Goal: Find specific page/section: Find specific page/section

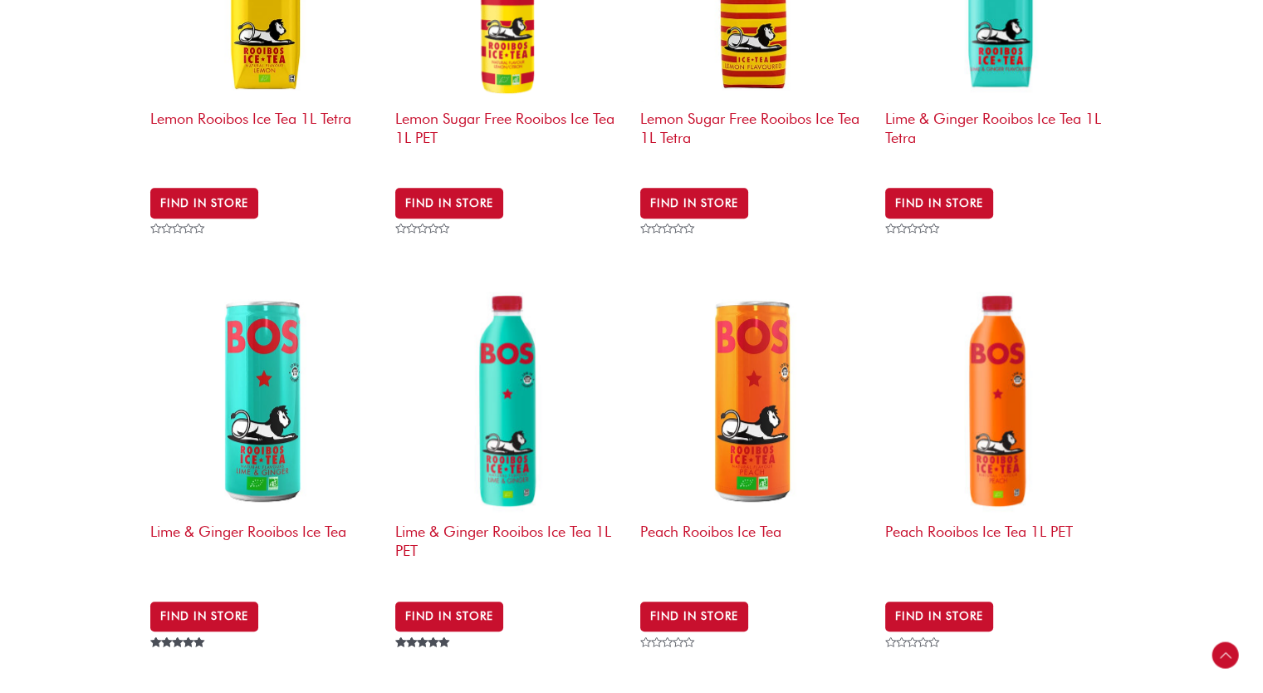
scroll to position [1230, 0]
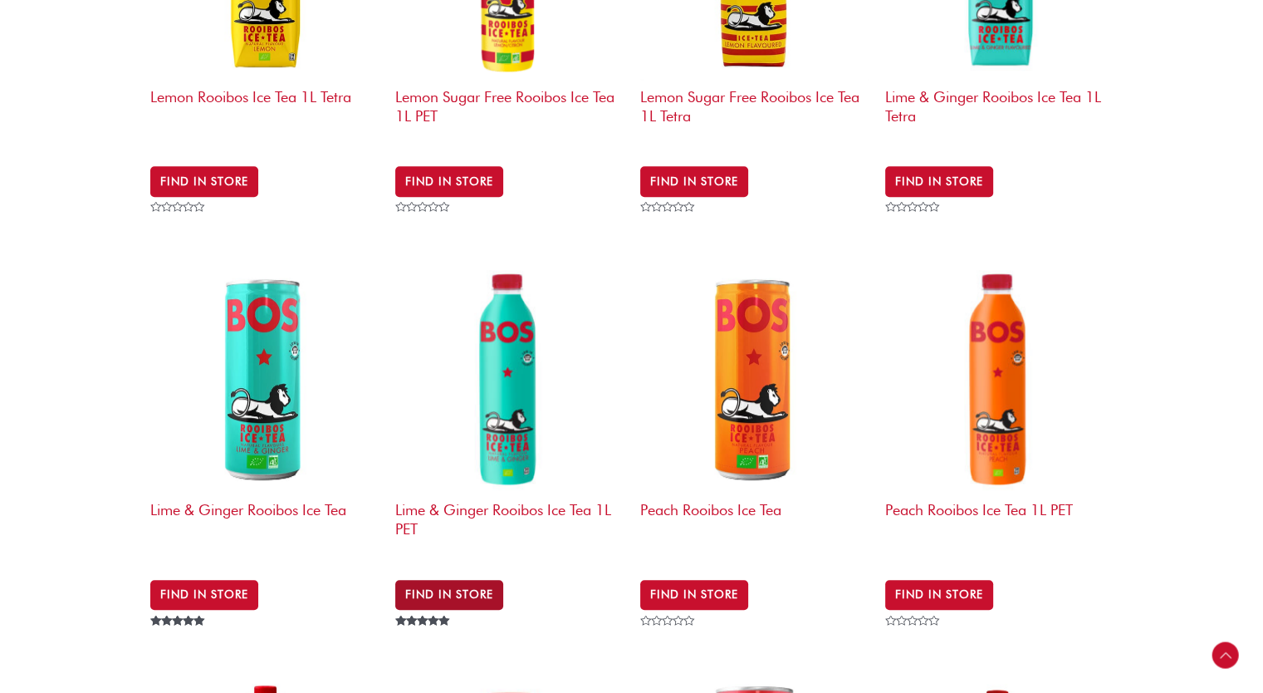
click at [456, 580] on link "Find in Store" at bounding box center [449, 595] width 108 height 30
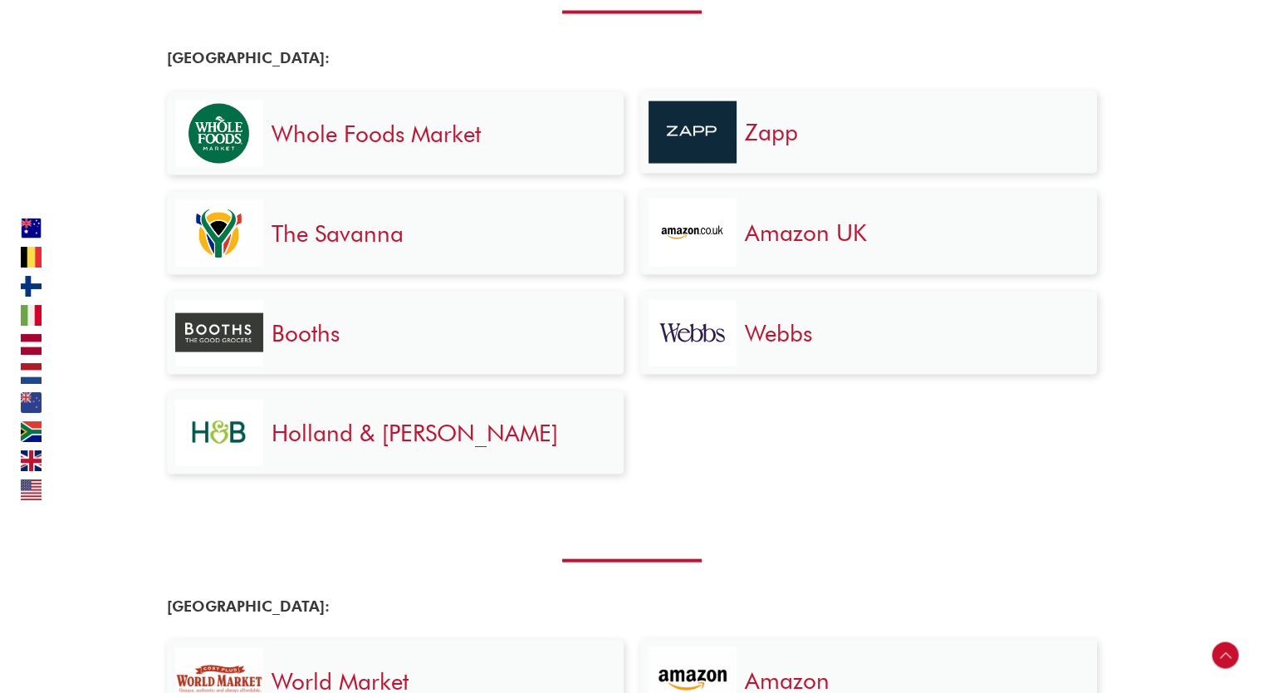
scroll to position [3448, 0]
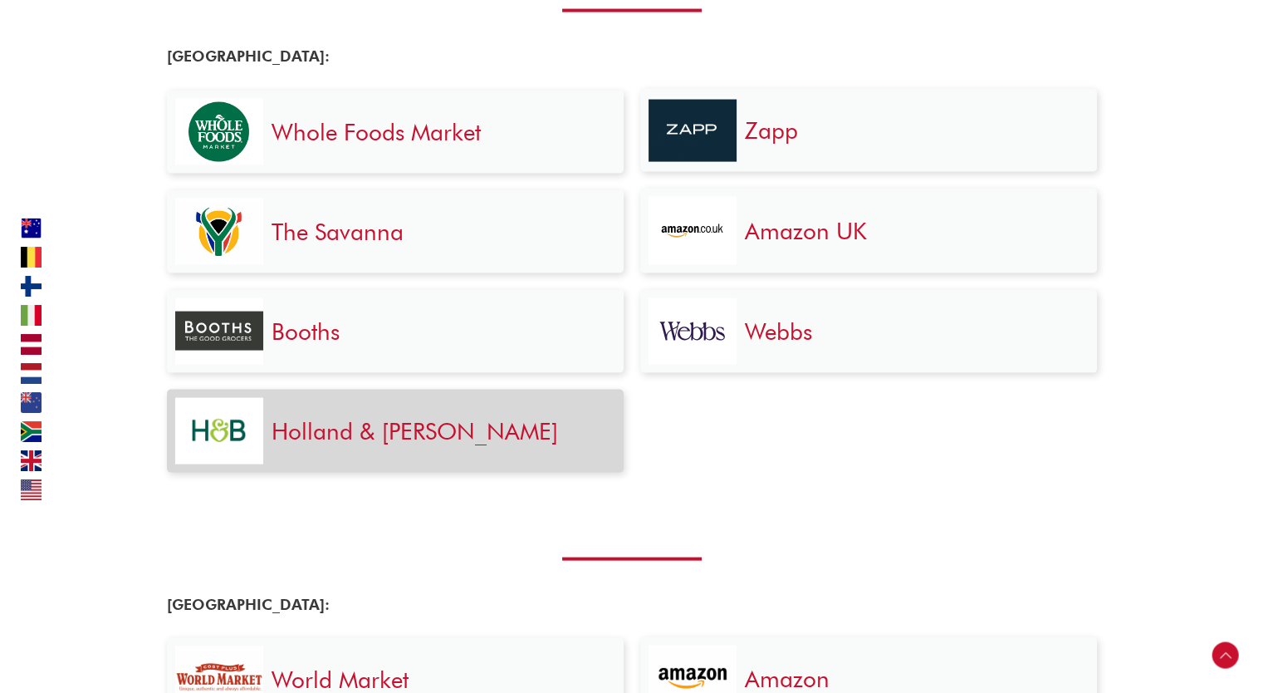
click at [419, 445] on h3 "Holland & Barrett" at bounding box center [440, 431] width 336 height 30
